Goal: Find specific page/section: Find specific page/section

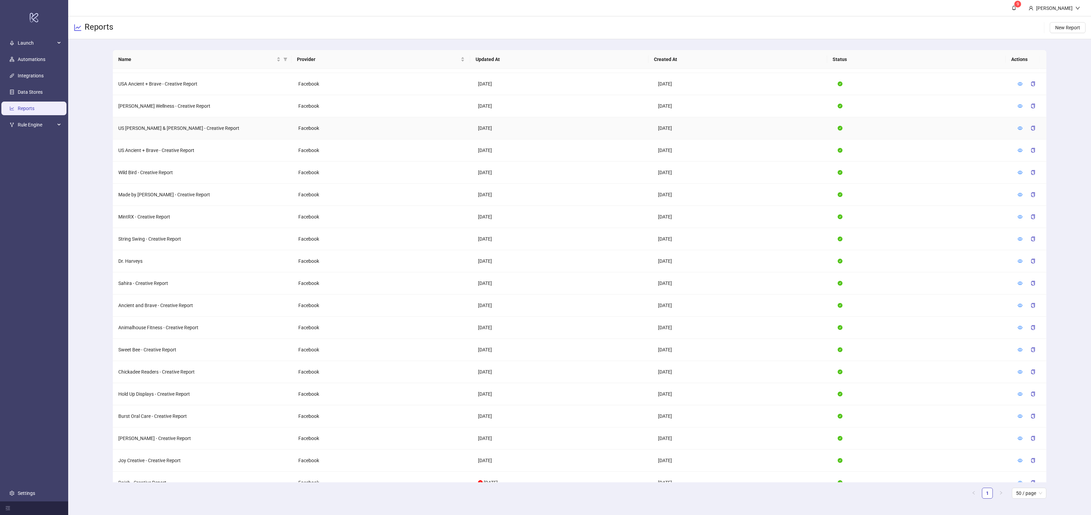
scroll to position [156, 0]
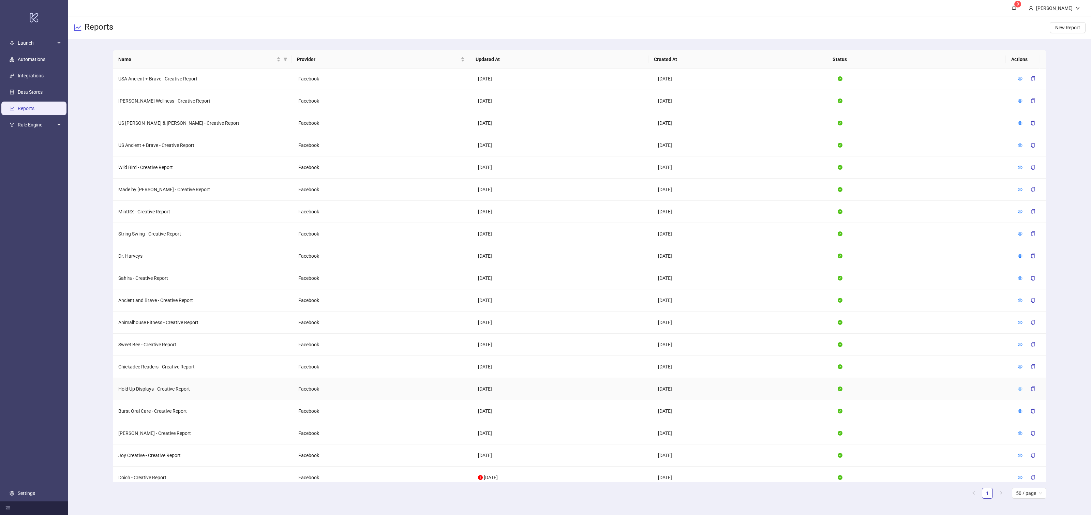
click at [1018, 387] on icon "eye" at bounding box center [1020, 389] width 5 height 5
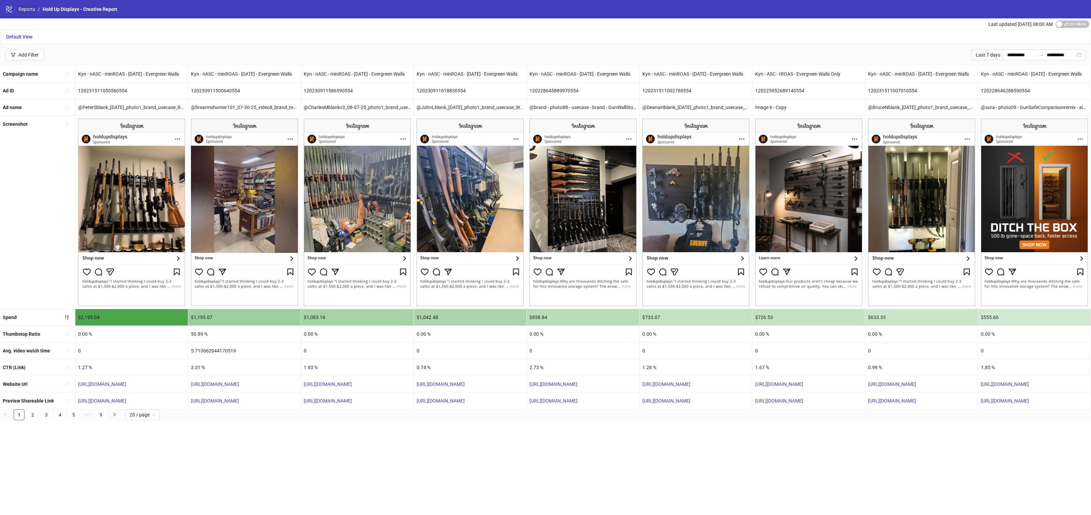
click at [23, 8] on link "Reports" at bounding box center [26, 9] width 19 height 8
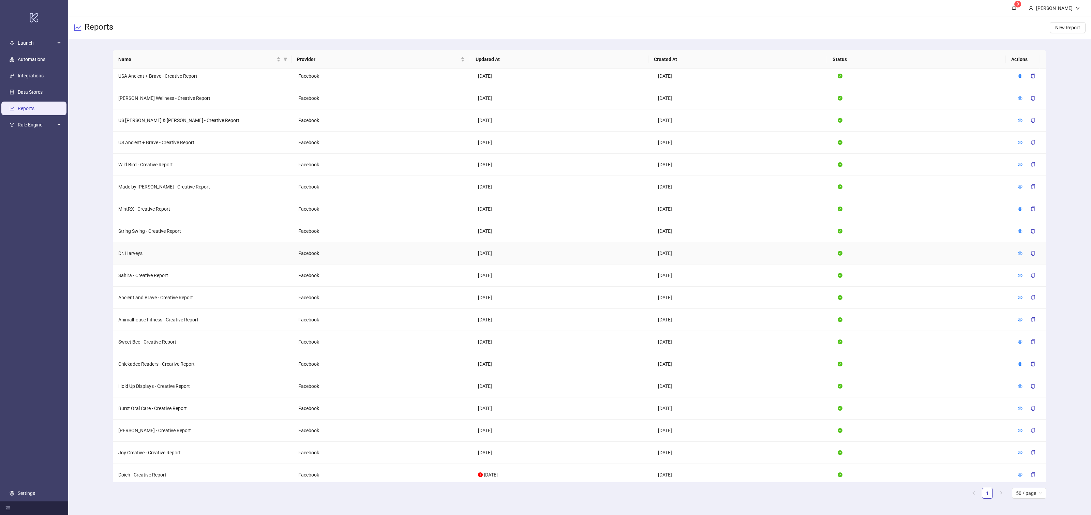
scroll to position [114, 0]
click at [1018, 275] on icon "eye" at bounding box center [1020, 276] width 5 height 3
